Goal: Information Seeking & Learning: Find specific fact

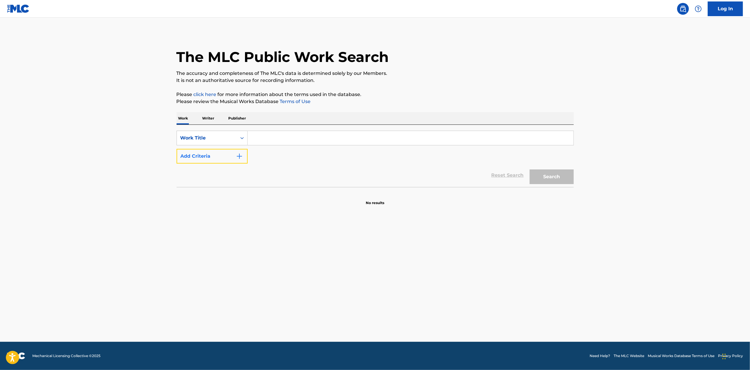
click at [217, 154] on button "Add Criteria" at bounding box center [212, 156] width 71 height 15
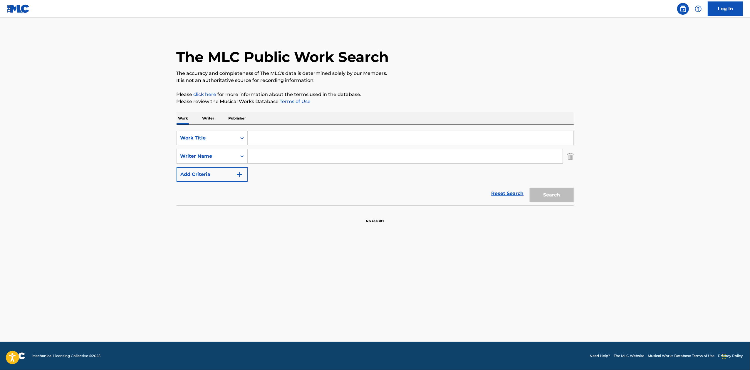
click at [264, 135] on input "Search Form" at bounding box center [411, 138] width 326 height 14
click at [267, 137] on input "Search Form" at bounding box center [411, 138] width 326 height 14
type input "run the show"
click at [276, 156] on input "Search Form" at bounding box center [405, 156] width 315 height 14
type input "khayat"
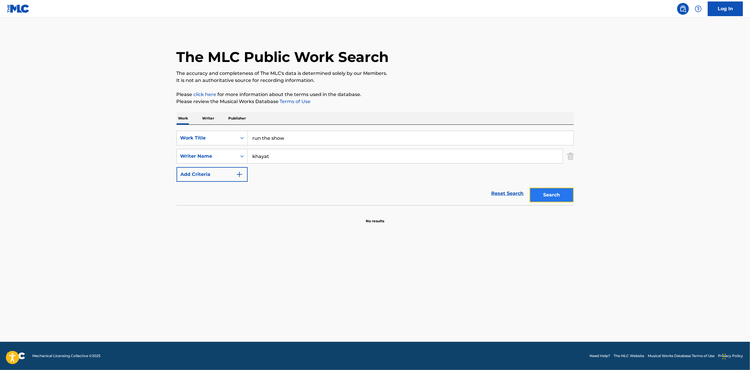
click at [553, 197] on button "Search" at bounding box center [552, 195] width 44 height 15
